Goal: Task Accomplishment & Management: Complete application form

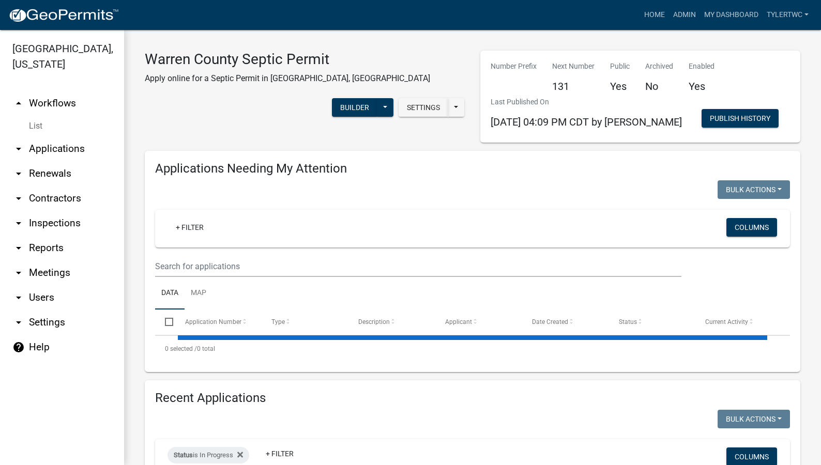
select select "2: 50"
select select "3: 100"
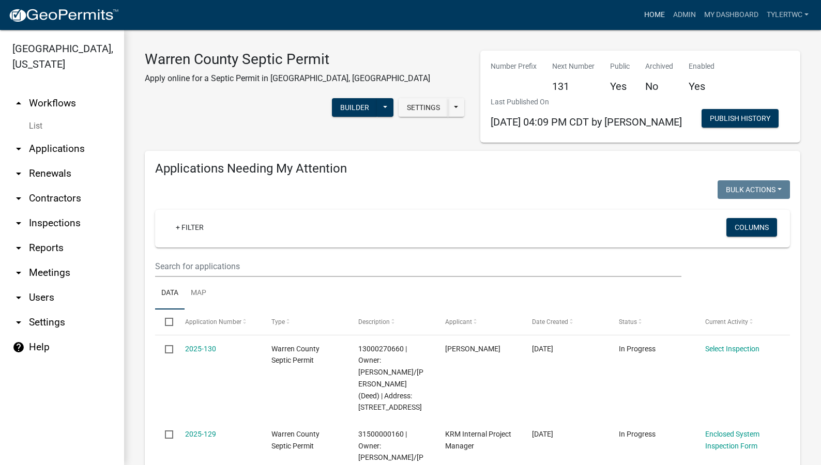
click at [655, 11] on link "Home" at bounding box center [654, 15] width 29 height 20
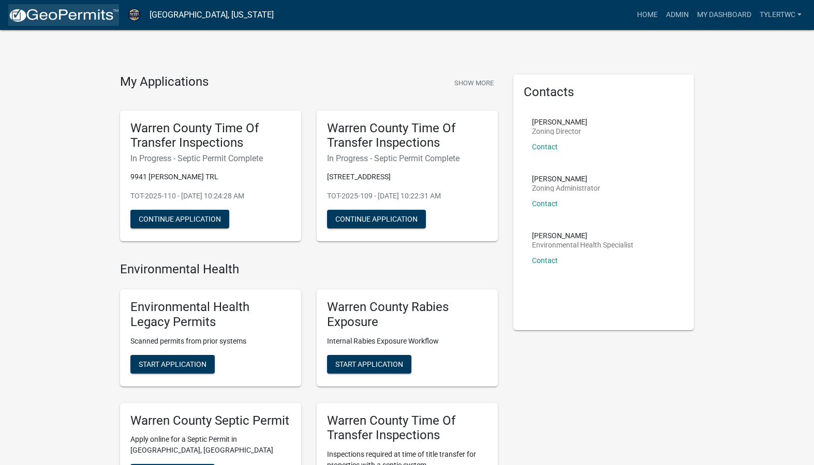
click at [85, 13] on img at bounding box center [63, 16] width 111 height 16
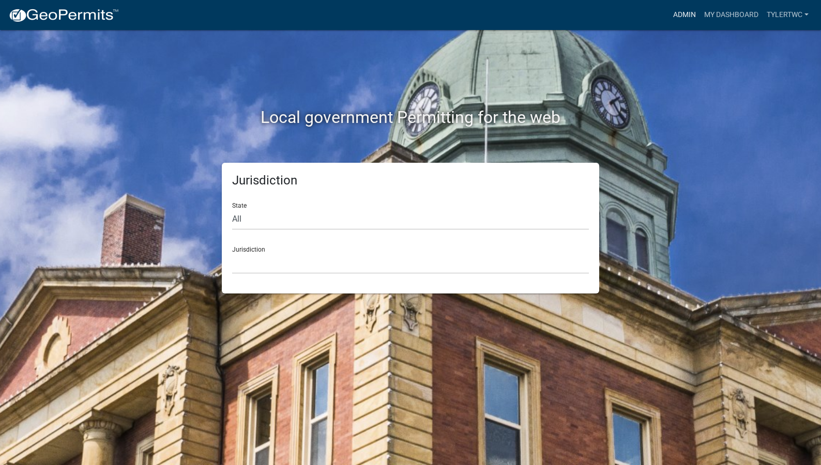
click at [687, 13] on link "Admin" at bounding box center [684, 15] width 31 height 20
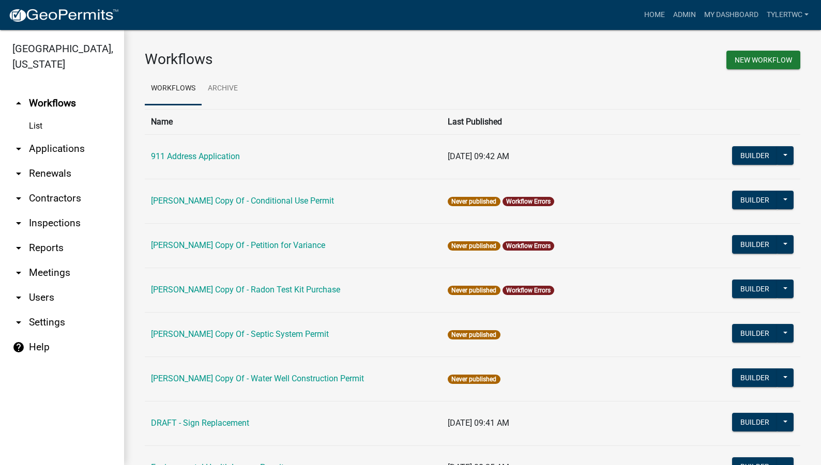
drag, startPoint x: 52, startPoint y: 130, endPoint x: 112, endPoint y: 134, distance: 60.1
click at [52, 137] on link "arrow_drop_down Applications" at bounding box center [62, 149] width 124 height 25
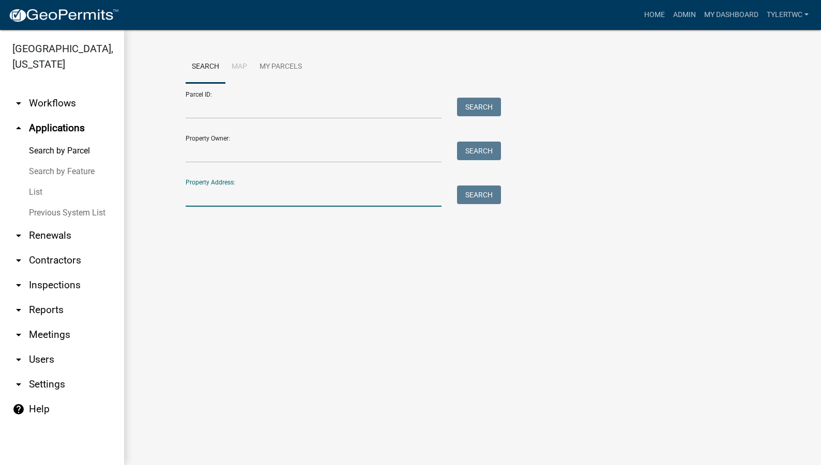
click at [237, 196] on input "Property Address:" at bounding box center [314, 196] width 256 height 21
type input "6277"
click at [652, 16] on link "Home" at bounding box center [654, 15] width 29 height 20
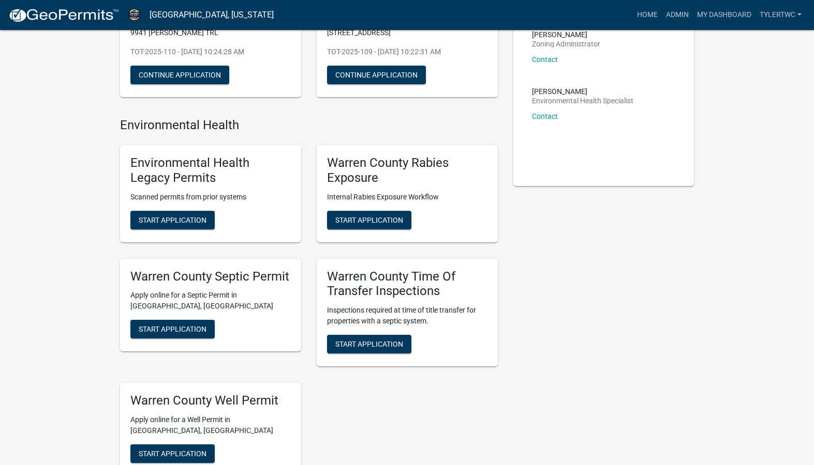
scroll to position [242, 0]
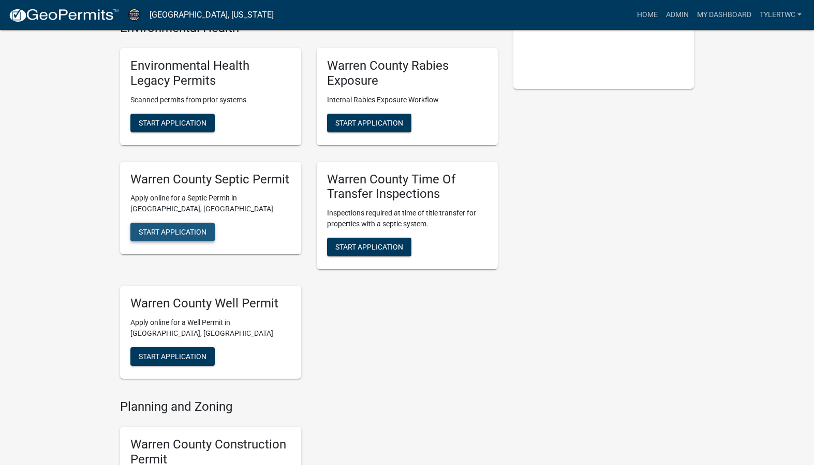
click at [198, 227] on button "Start Application" at bounding box center [172, 232] width 84 height 19
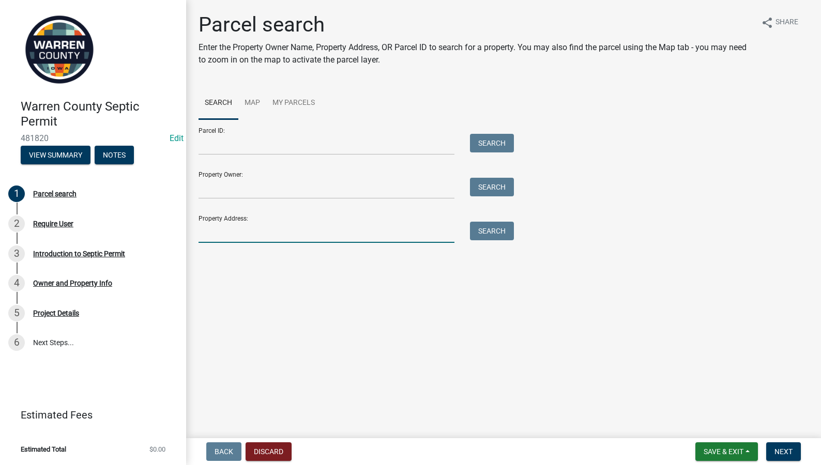
click at [268, 229] on input "Property Address:" at bounding box center [327, 232] width 256 height 21
type input "6277"
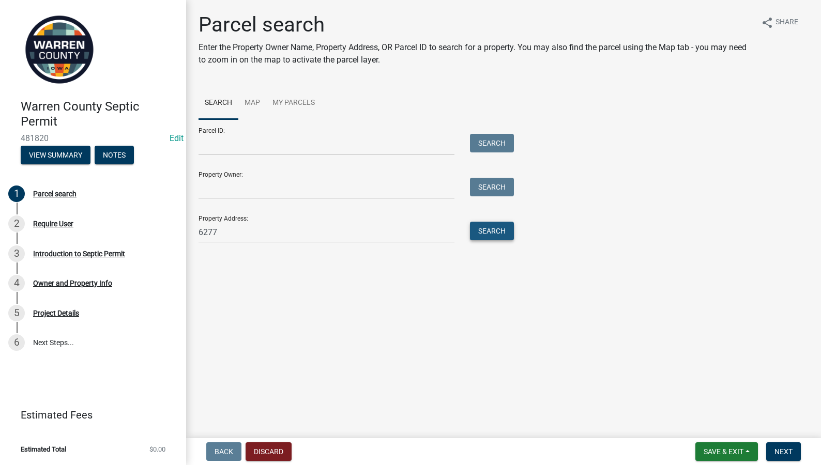
click at [503, 233] on button "Search" at bounding box center [492, 231] width 44 height 19
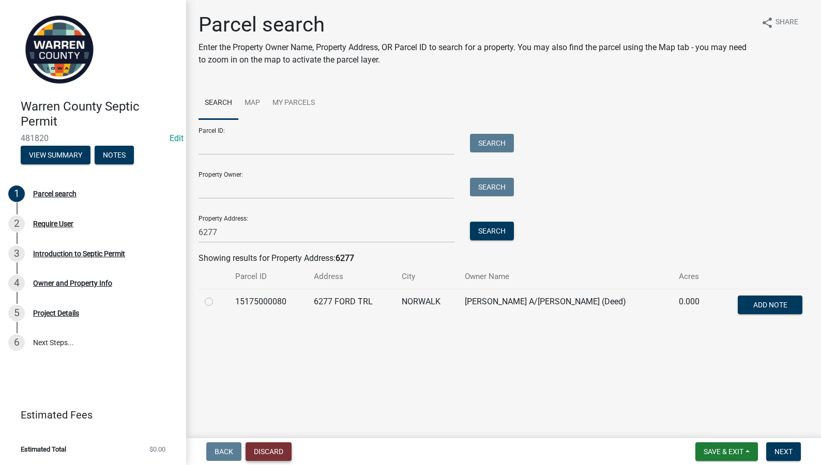
click at [277, 454] on button "Discard" at bounding box center [269, 452] width 46 height 19
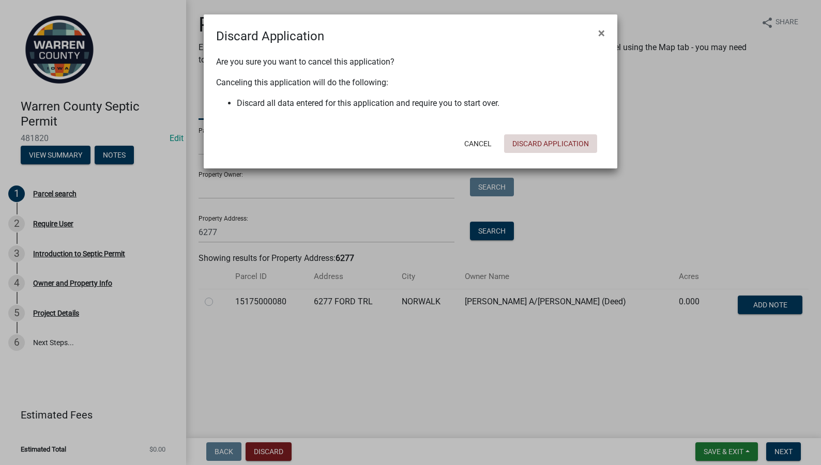
click at [553, 145] on button "Discard Application" at bounding box center [550, 143] width 93 height 19
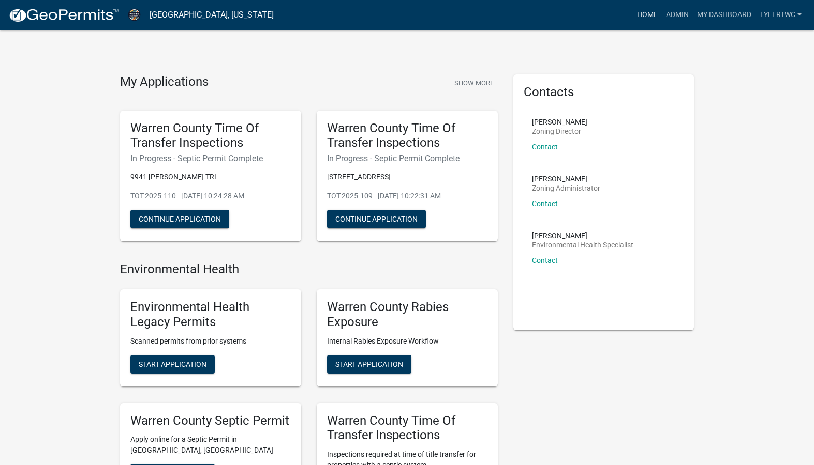
click at [649, 12] on link "Home" at bounding box center [647, 15] width 29 height 20
click at [687, 10] on link "Admin" at bounding box center [676, 15] width 31 height 20
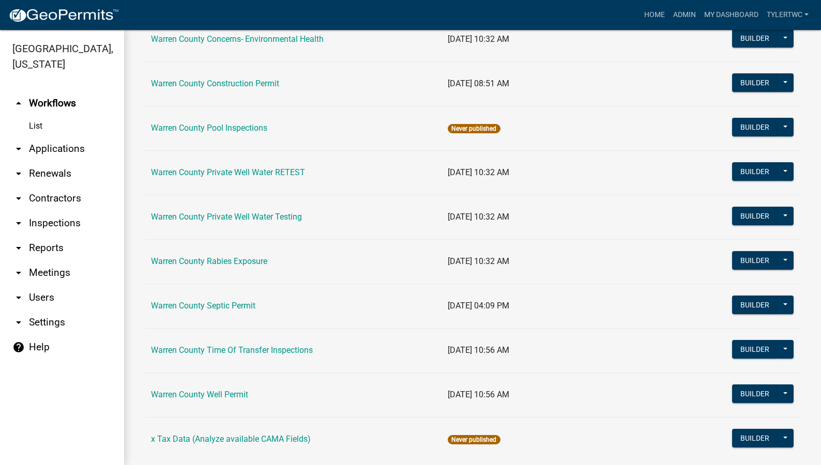
scroll to position [632, 0]
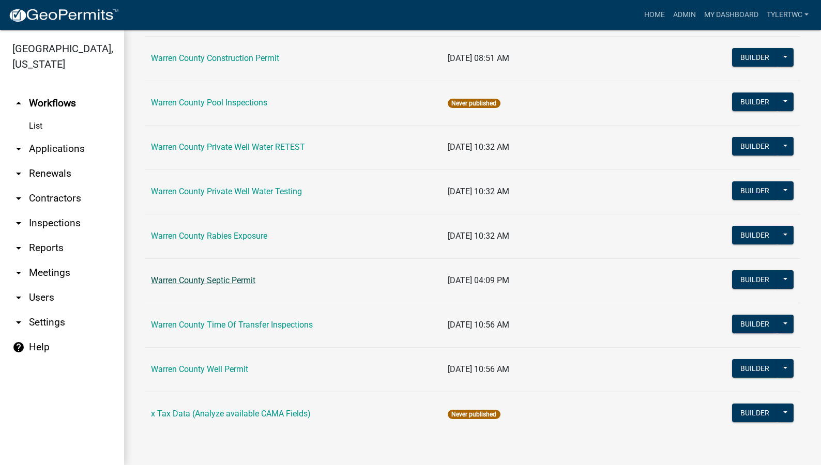
click at [220, 281] on link "Warren County Septic Permit" at bounding box center [203, 281] width 104 height 10
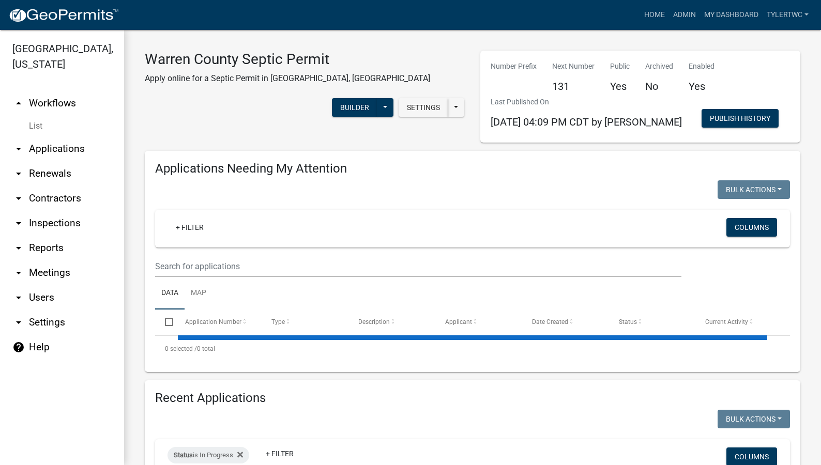
select select "2: 50"
select select "3: 100"
select select "2: 50"
select select "3: 100"
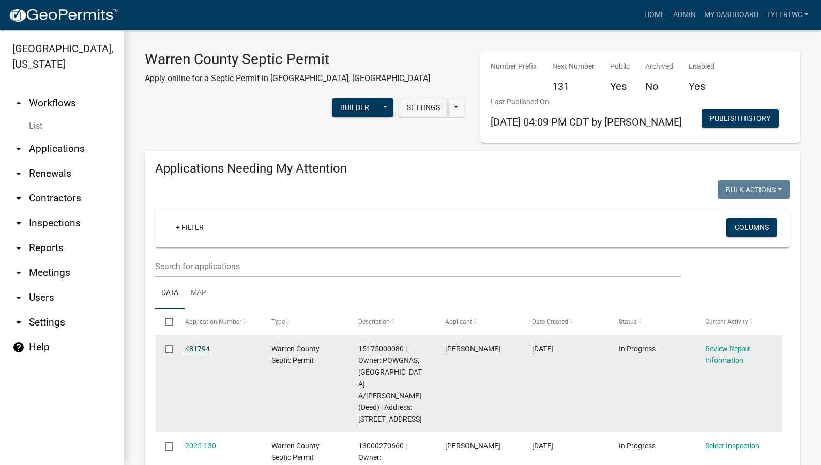
click at [199, 348] on link "481794" at bounding box center [197, 349] width 25 height 8
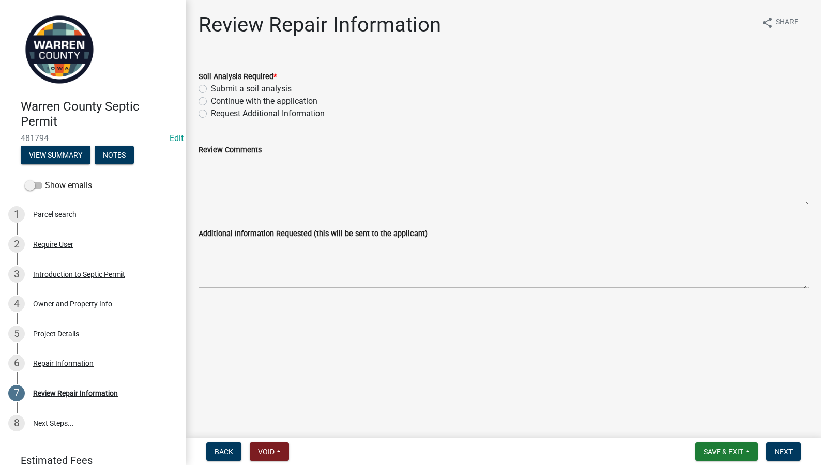
click at [211, 89] on label "Submit a soil analysis" at bounding box center [251, 89] width 81 height 12
click at [211, 89] on input "Submit a soil analysis" at bounding box center [214, 86] width 7 height 7
radio input "true"
click at [205, 94] on div "Submit a soil analysis" at bounding box center [504, 89] width 610 height 12
click at [211, 103] on label "Continue with the application" at bounding box center [264, 101] width 107 height 12
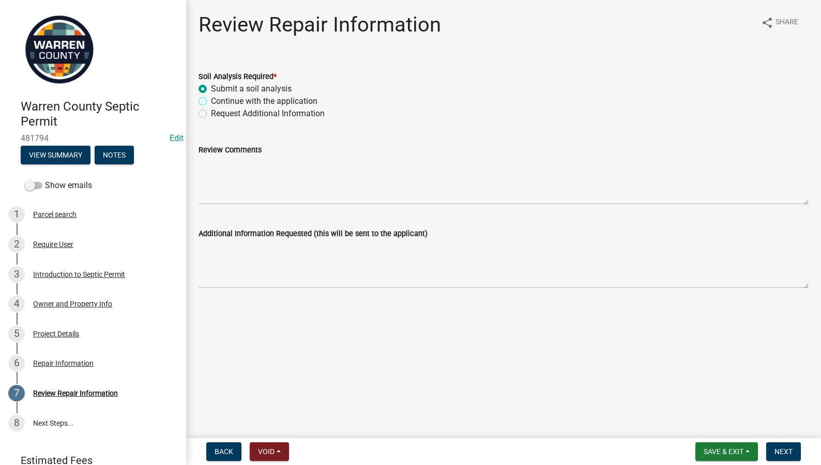
click at [211, 102] on input "Continue with the application" at bounding box center [214, 98] width 7 height 7
radio input "true"
click at [788, 455] on span "Next" at bounding box center [784, 452] width 18 height 8
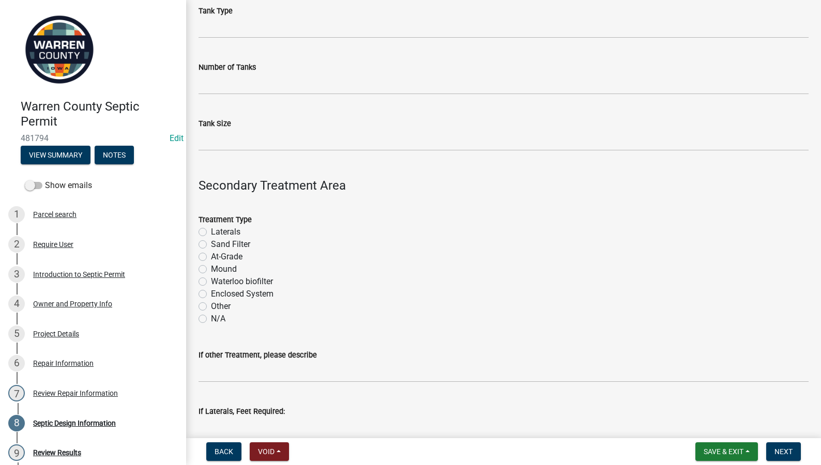
scroll to position [121, 0]
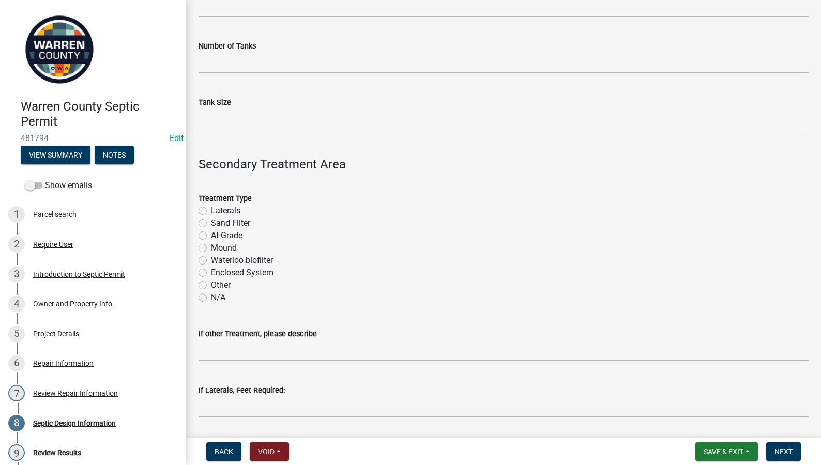
click at [211, 276] on label "Enclosed System" at bounding box center [242, 273] width 63 height 12
click at [211, 274] on input "Enclosed System" at bounding box center [214, 270] width 7 height 7
radio input "true"
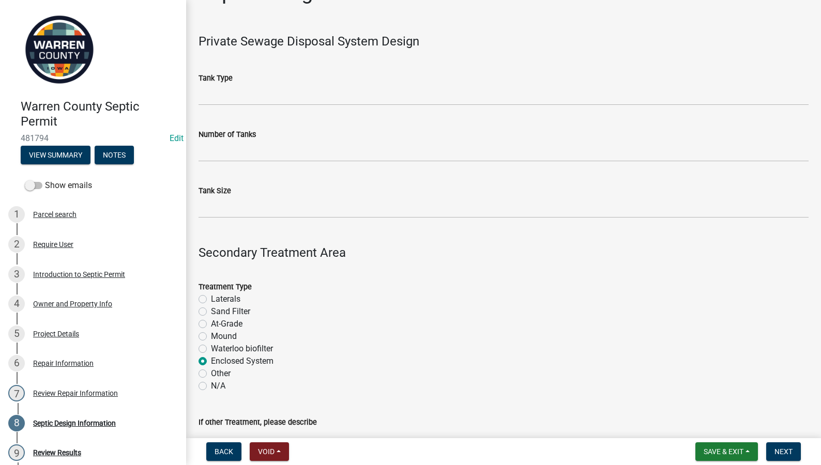
scroll to position [0, 0]
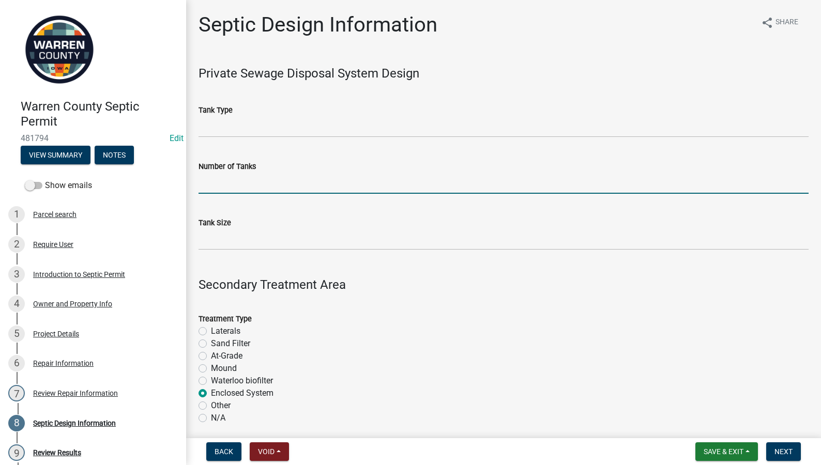
click at [213, 184] on input "Number of Tanks" at bounding box center [504, 183] width 610 height 21
type input "1"
click at [209, 252] on wm-data-entity-input "Tank Size" at bounding box center [504, 230] width 610 height 56
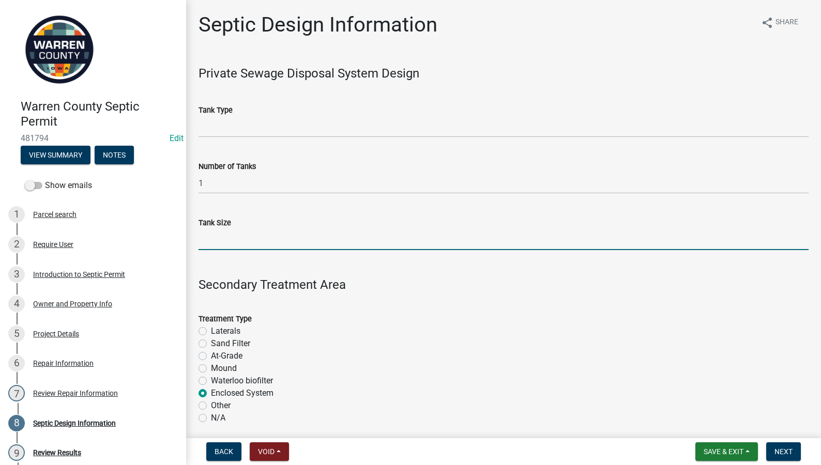
click at [208, 239] on input "Tank Size" at bounding box center [504, 239] width 610 height 21
type input "1"
type input "2000"
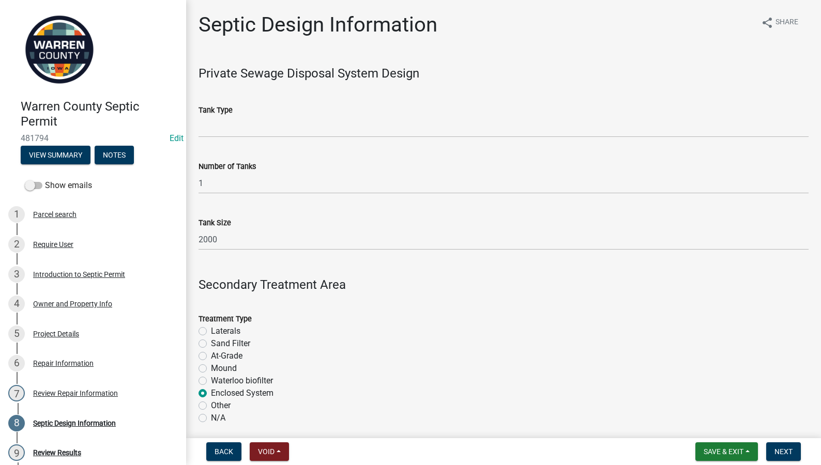
click at [295, 220] on div "Tank Size" at bounding box center [504, 223] width 610 height 12
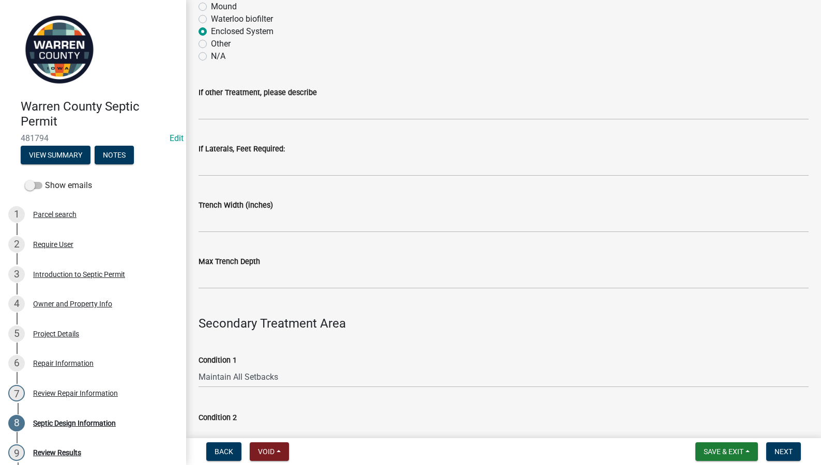
scroll to position [483, 0]
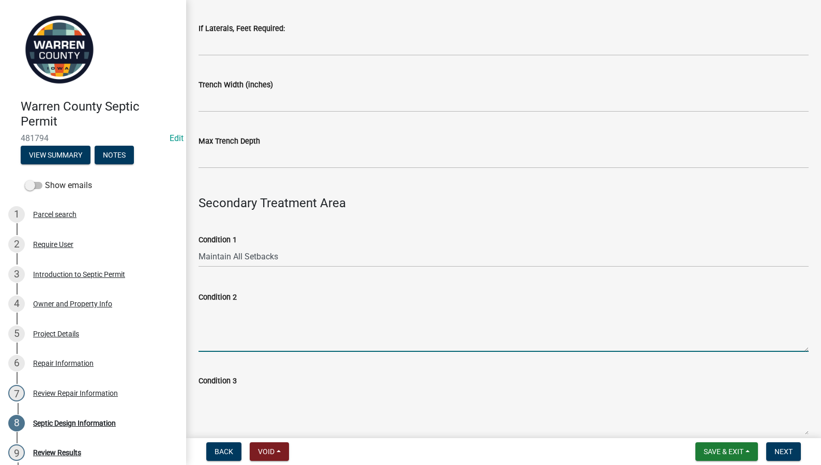
click at [266, 322] on textarea "Condition 2" at bounding box center [504, 328] width 610 height 49
type textarea "M"
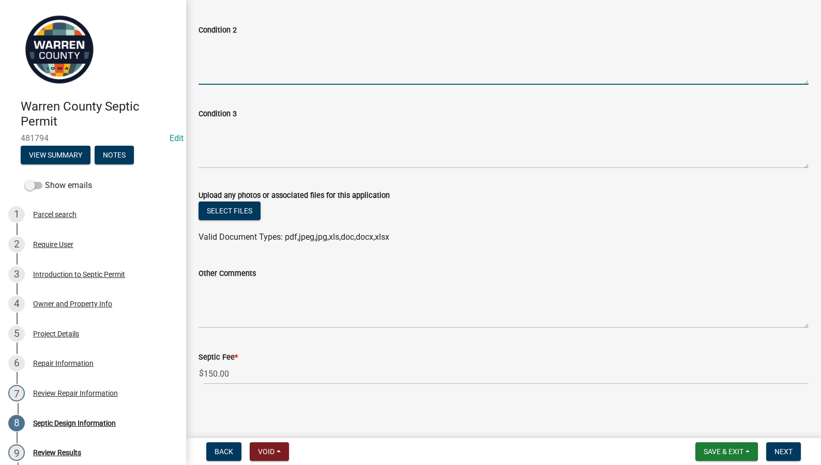
scroll to position [146, 0]
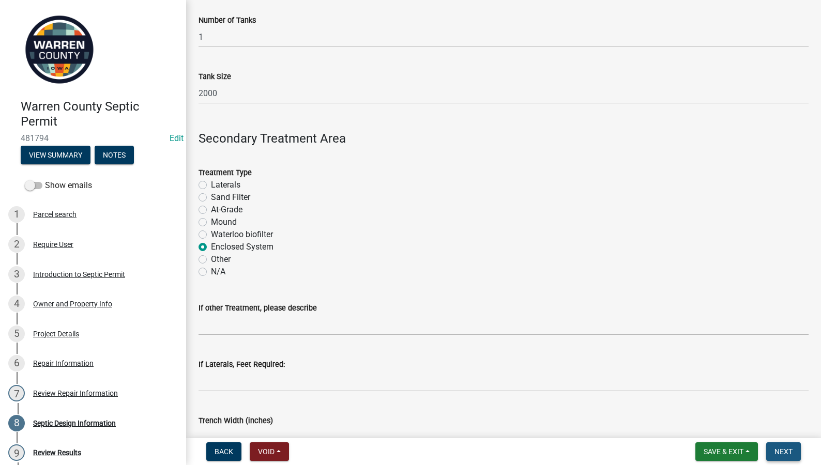
click at [779, 448] on span "Next" at bounding box center [784, 452] width 18 height 8
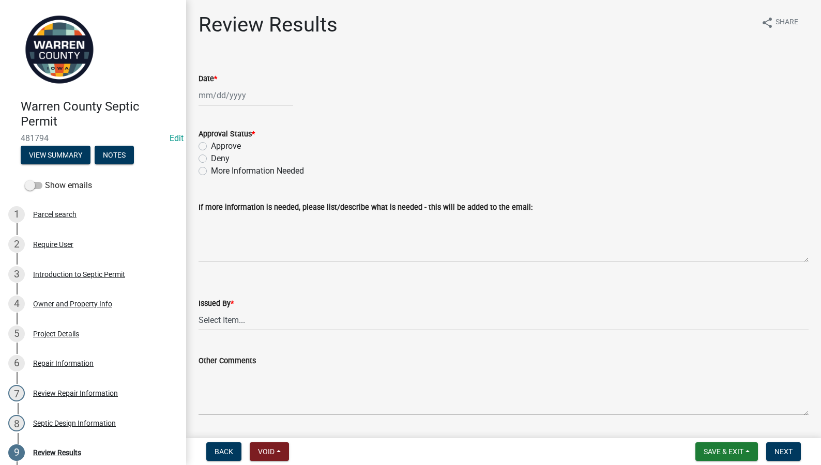
select select "9"
select select "2025"
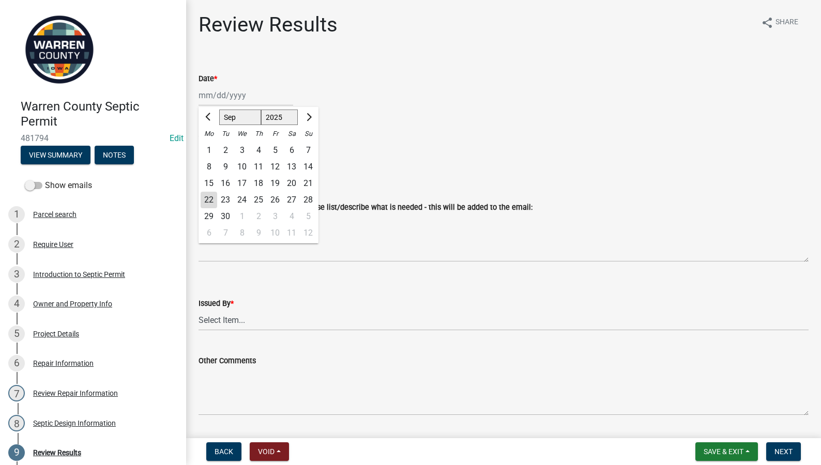
drag, startPoint x: 254, startPoint y: 93, endPoint x: 252, endPoint y: 98, distance: 5.9
click at [254, 94] on div "Jan Feb Mar Apr May Jun Jul Aug Sep Oct Nov Dec 1525 1526 1527 1528 1529 1530 1…" at bounding box center [246, 95] width 95 height 21
click at [209, 202] on div "22" at bounding box center [209, 200] width 17 height 17
type input "[DATE]"
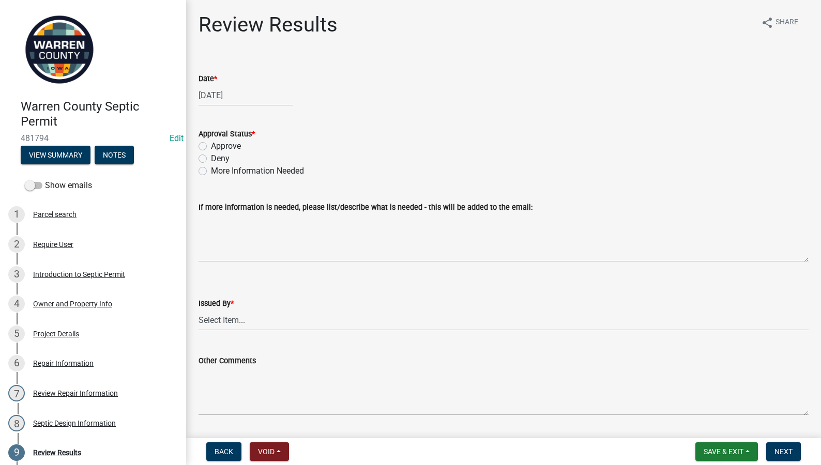
click at [211, 145] on label "Approve" at bounding box center [226, 146] width 30 height 12
click at [211, 145] on input "Approve" at bounding box center [214, 143] width 7 height 7
radio input "true"
click at [232, 324] on select "Select Item... Tyler Till Jeff Hines" at bounding box center [504, 320] width 610 height 21
click at [199, 310] on select "Select Item... Tyler Till Jeff Hines" at bounding box center [504, 320] width 610 height 21
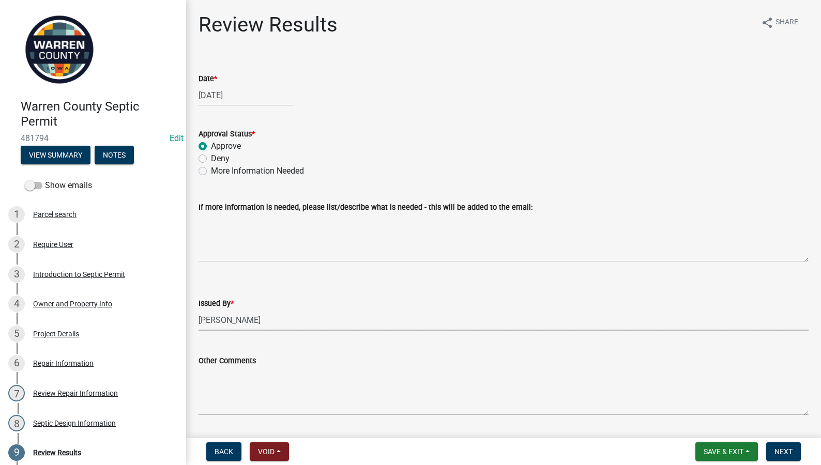
select select "2f6c2d72-ab04-4add-87ae-7a9750ff19b9"
click at [789, 449] on span "Next" at bounding box center [784, 452] width 18 height 8
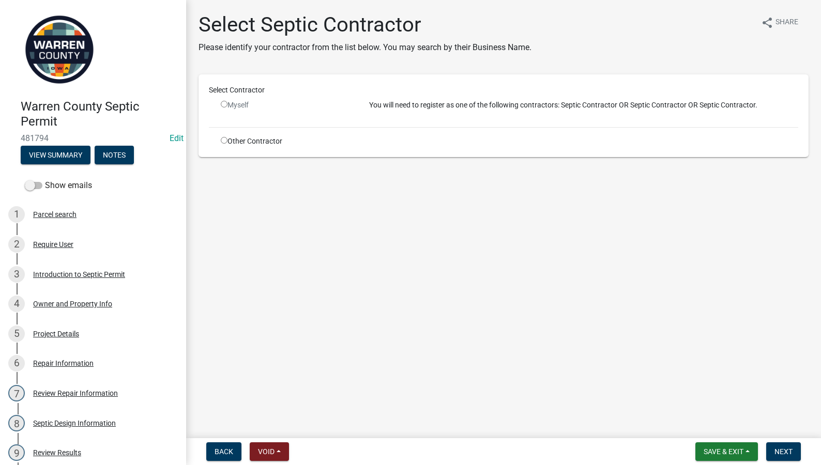
click at [227, 140] on input "radio" at bounding box center [224, 140] width 7 height 7
radio input "true"
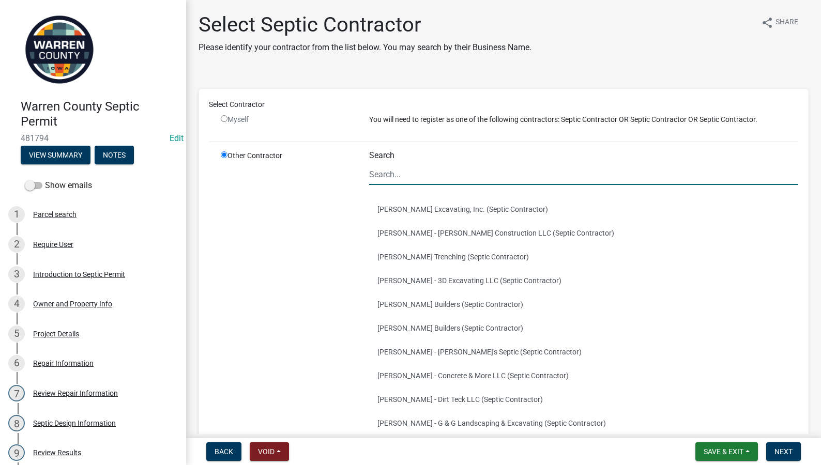
click at [399, 179] on input "Search" at bounding box center [583, 174] width 429 height 21
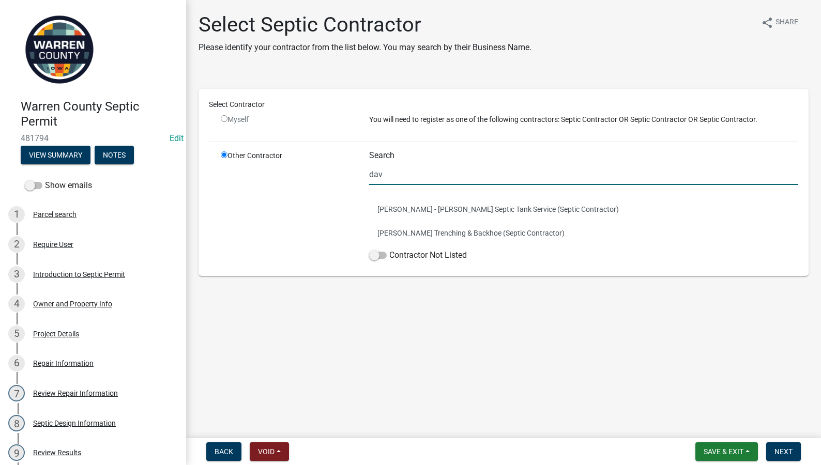
type input "davidson"
click at [398, 221] on button "Ryan Davis - Davis Septic Tank Service (Septic Contractor)" at bounding box center [583, 210] width 429 height 24
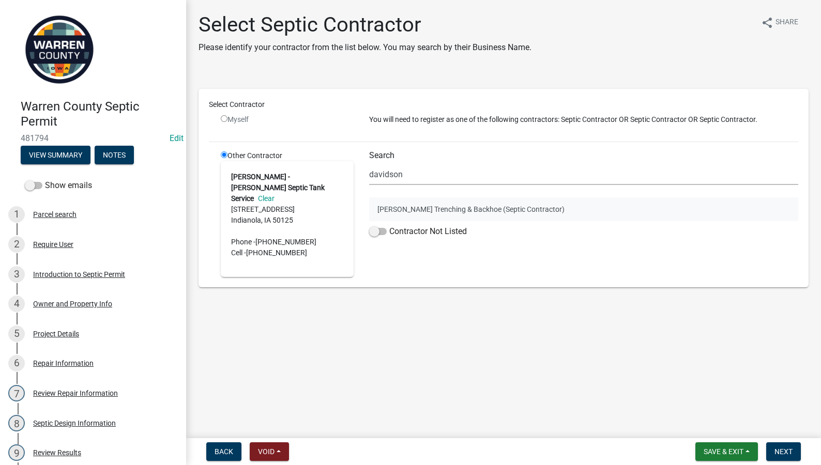
click at [429, 206] on button "Chad Davidson - Davidson Trenching & Backhoe (Septic Contractor)" at bounding box center [583, 210] width 429 height 24
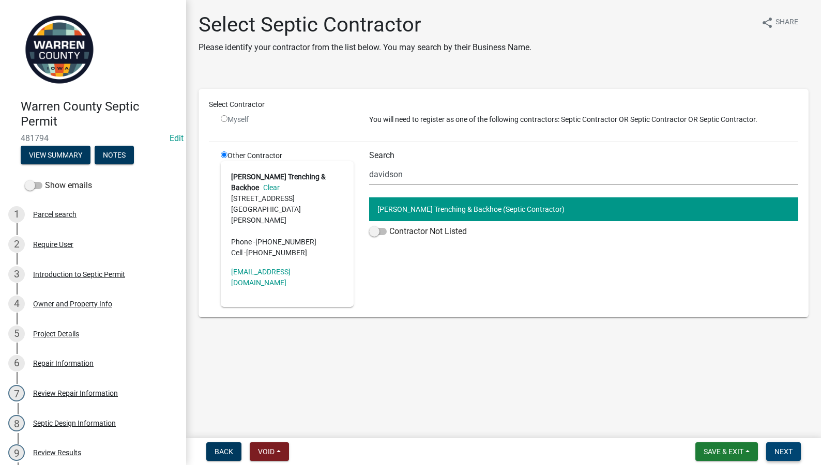
click at [786, 453] on span "Next" at bounding box center [784, 452] width 18 height 8
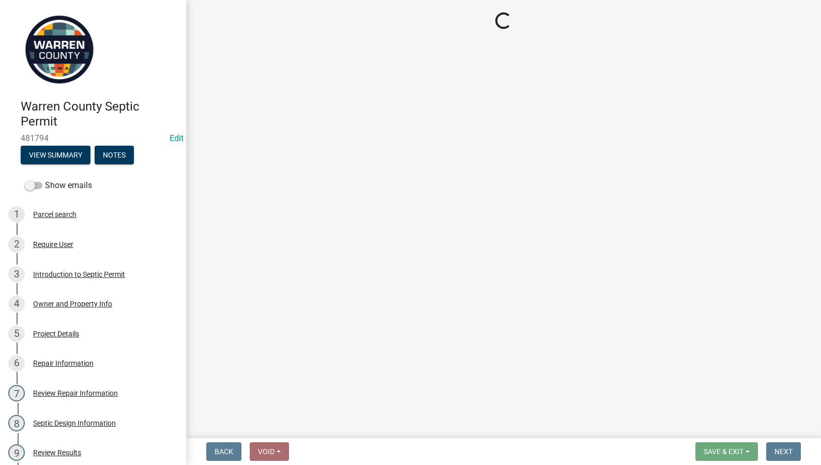
select select "3: 3"
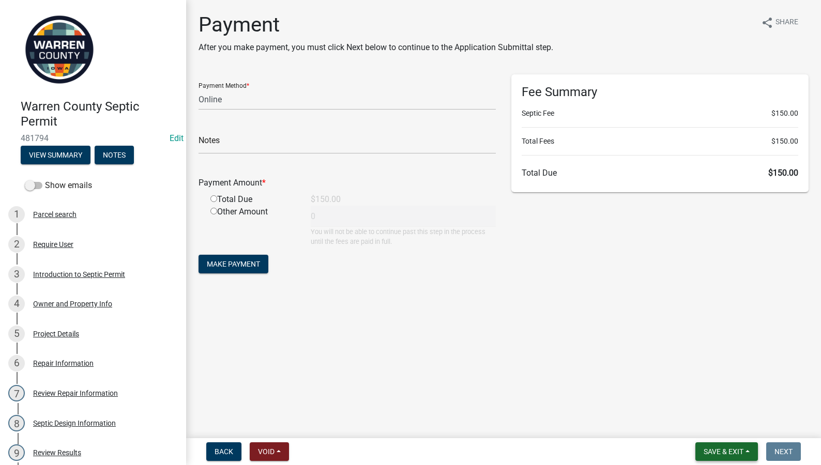
click at [728, 458] on button "Save & Exit" at bounding box center [727, 452] width 63 height 19
click at [709, 419] on button "Save & Exit" at bounding box center [716, 425] width 83 height 25
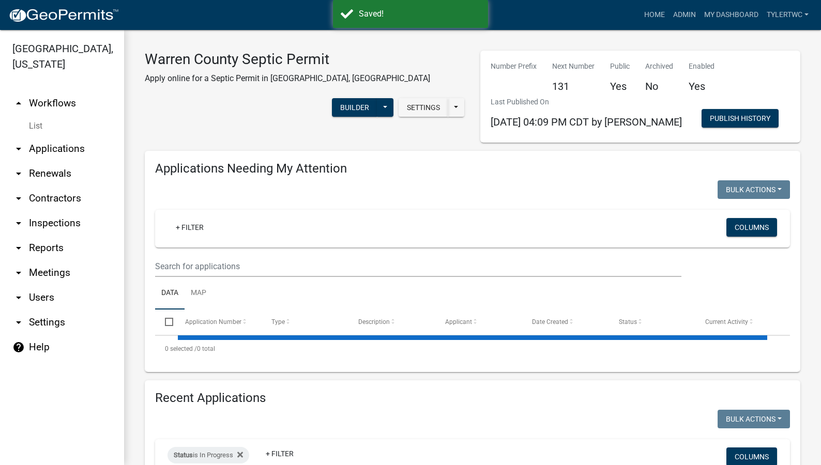
select select "2: 50"
select select "3: 100"
